Goal: Information Seeking & Learning: Learn about a topic

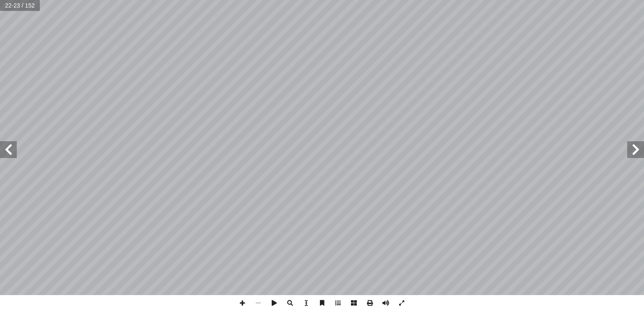
click at [13, 150] on span at bounding box center [8, 149] width 17 height 17
click at [638, 147] on span at bounding box center [635, 149] width 17 height 17
click at [354, 303] on span at bounding box center [354, 303] width 16 height 16
click at [8, 146] on span at bounding box center [8, 149] width 17 height 17
click at [12, 154] on span at bounding box center [8, 149] width 17 height 17
